Goal: Check status: Check status

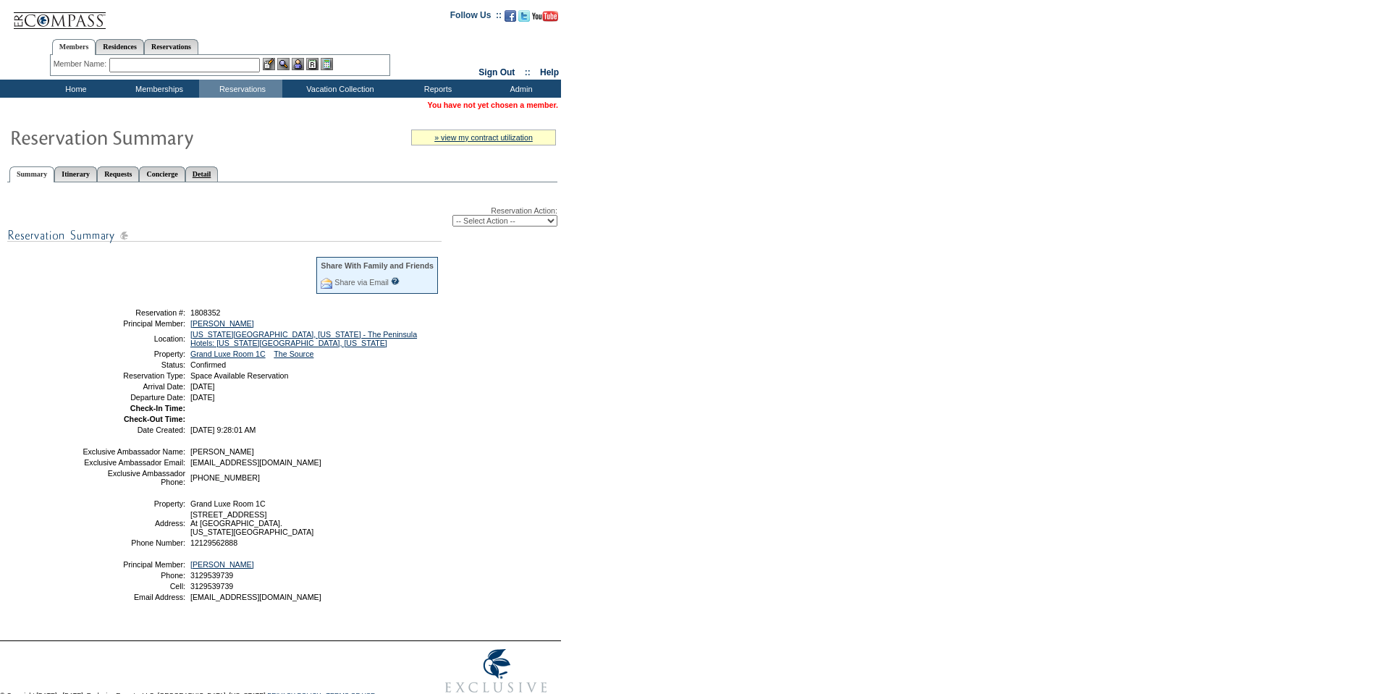
click at [219, 175] on link "Detail" at bounding box center [201, 174] width 33 height 15
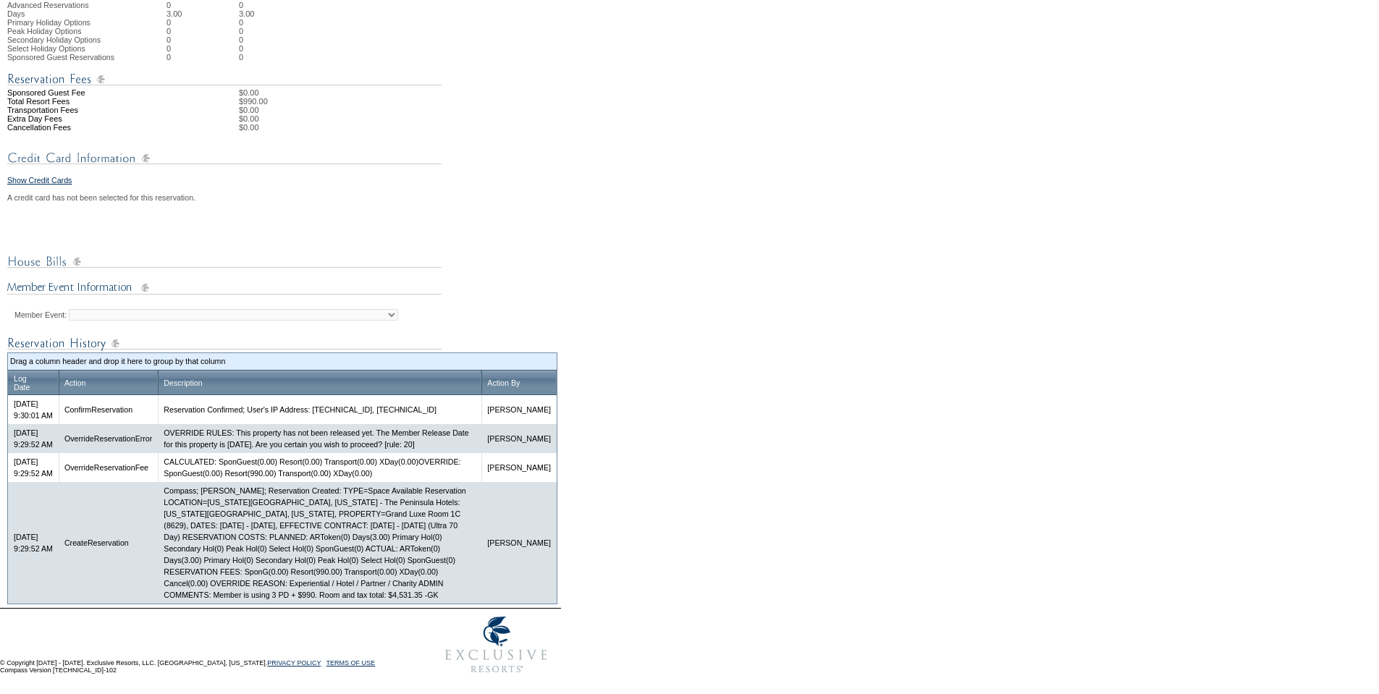
scroll to position [495, 0]
drag, startPoint x: 341, startPoint y: 594, endPoint x: 379, endPoint y: 597, distance: 38.5
click at [379, 597] on td "Compass; [PERSON_NAME]; Reservation Created: TYPE=Space Available Reservation L…" at bounding box center [320, 543] width 324 height 122
copy td "$4,531.35"
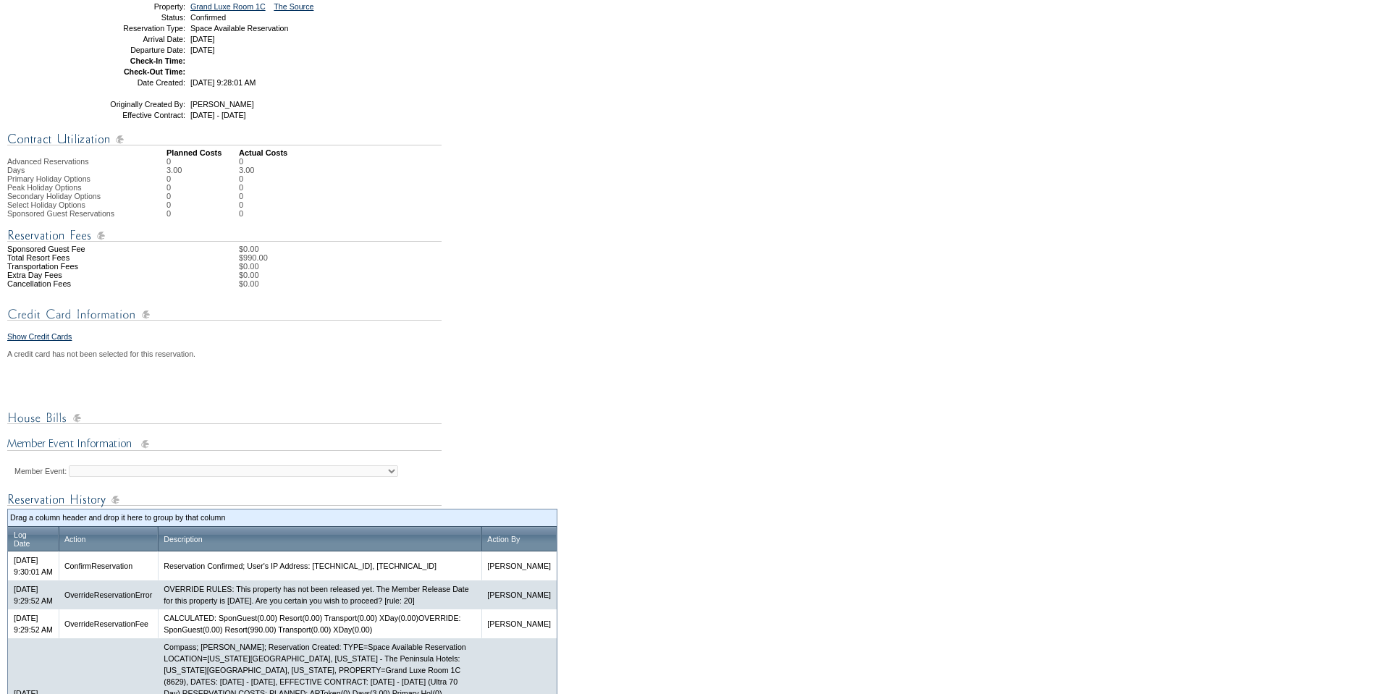
scroll to position [0, 0]
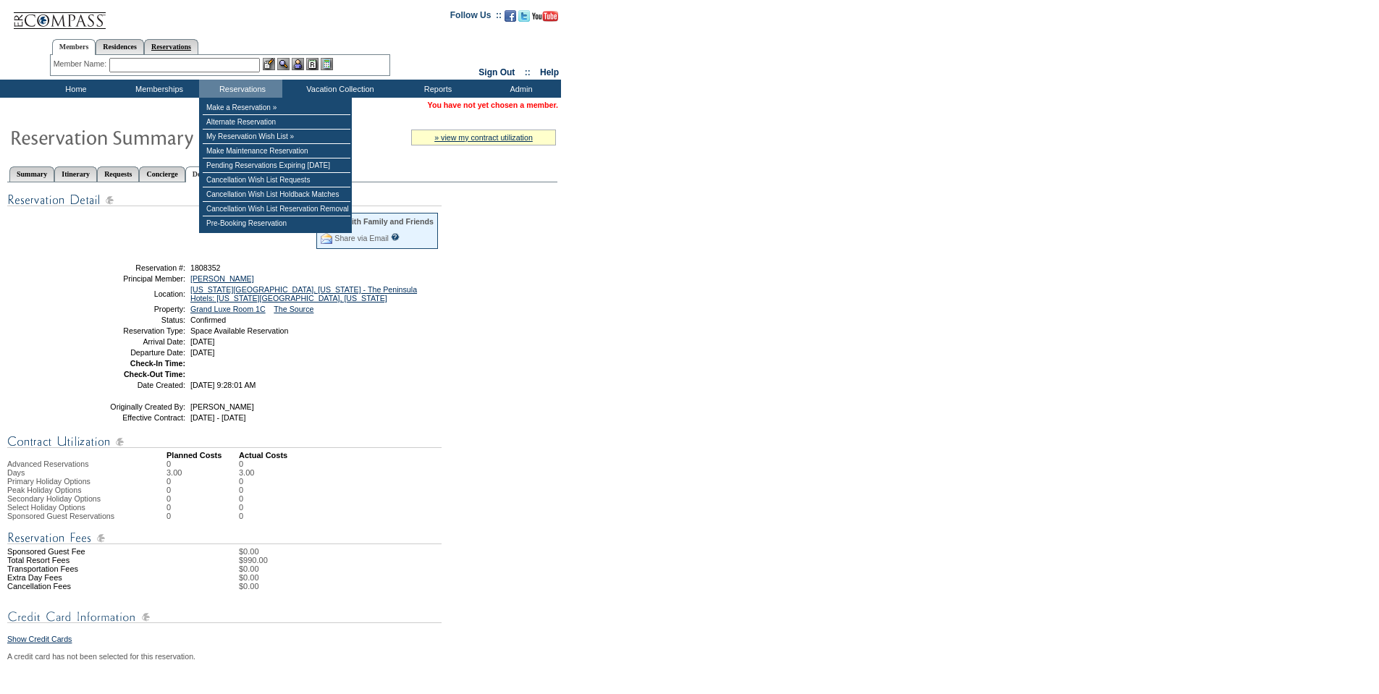
click at [183, 50] on link "Reservations" at bounding box center [171, 46] width 54 height 15
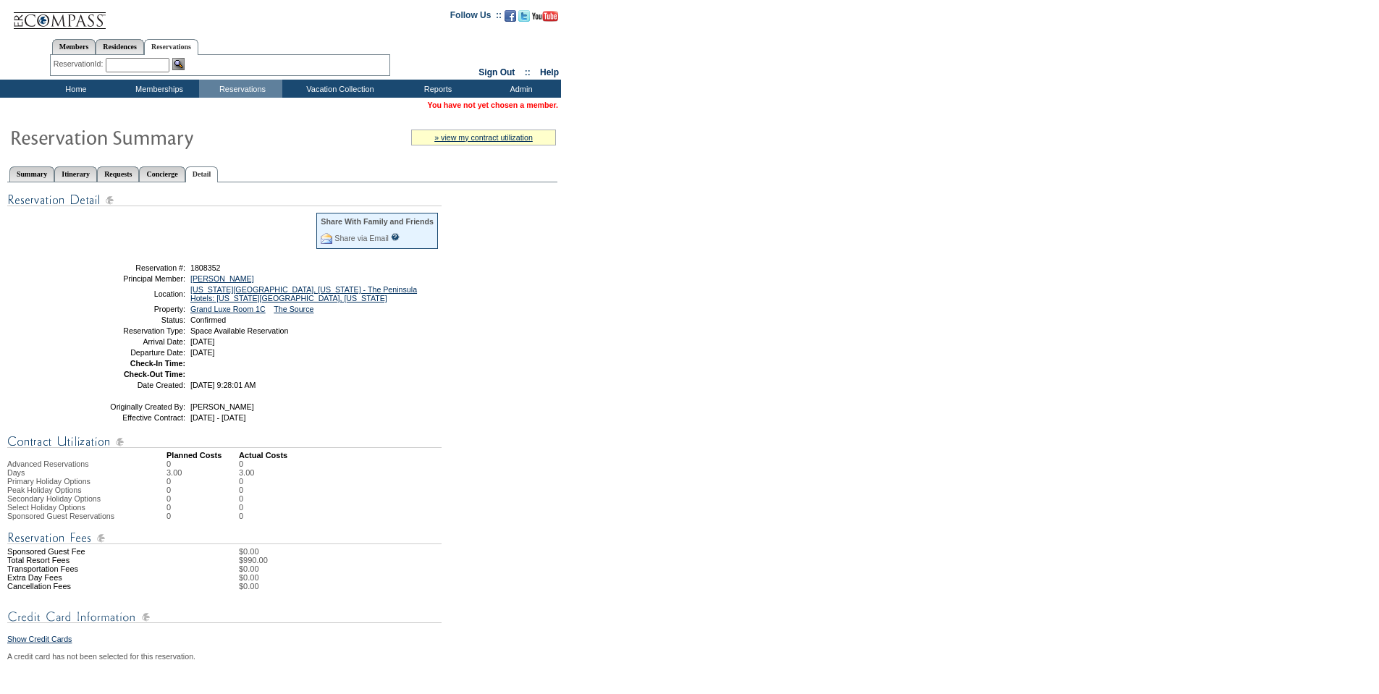
click at [132, 62] on input "text" at bounding box center [138, 65] width 64 height 14
paste input "1809477"
type input "1809477"
click at [180, 68] on img at bounding box center [178, 64] width 12 height 12
